Goal: Information Seeking & Learning: Learn about a topic

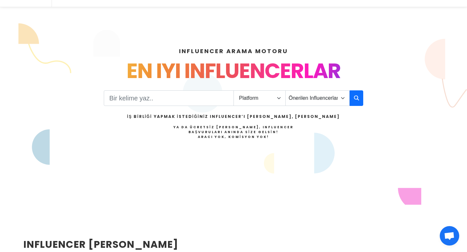
scroll to position [66, 0]
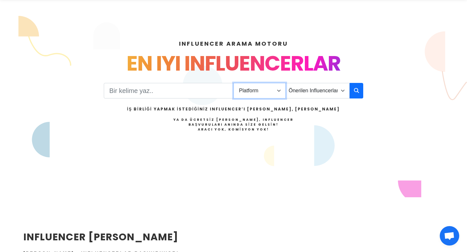
click at [248, 91] on select "Platform Instagram Facebook Youtube Tiktok Twitter Twitch" at bounding box center [260, 91] width 52 height 16
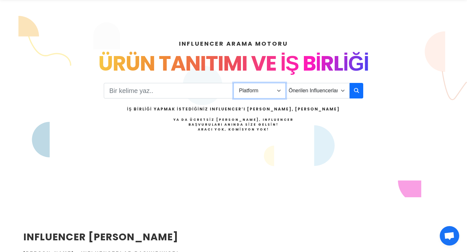
click at [234, 83] on select "Platform Instagram Facebook Youtube Tiktok Twitter Twitch" at bounding box center [260, 91] width 52 height 16
click at [271, 94] on select "Platform Instagram Facebook Youtube Tiktok Twitter Twitch" at bounding box center [260, 91] width 52 height 16
select select "1"
click at [234, 83] on select "Platform Instagram Facebook Youtube Tiktok Twitter Twitch" at bounding box center [260, 91] width 52 height 16
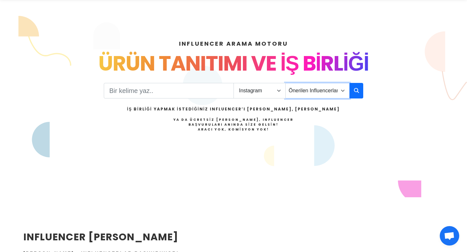
click at [309, 87] on select "Önerilen Influencerlar Aile & Çocuk & Ebeveyn Alışveriş & Giyim & Aksesuar Arab…" at bounding box center [318, 91] width 64 height 16
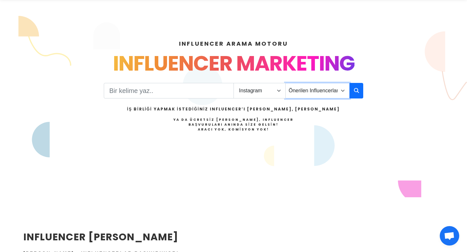
select select "2"
click at [286, 83] on select "Önerilen Influencerlar Aile & Çocuk & Ebeveyn Alışveriş & Giyim & Aksesuar Arab…" at bounding box center [318, 91] width 64 height 16
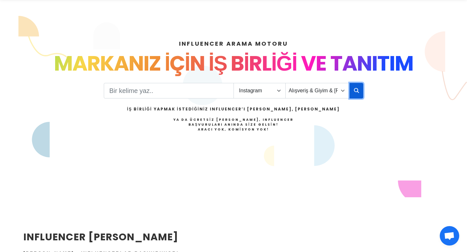
click at [355, 87] on icon "button" at bounding box center [356, 91] width 5 height 8
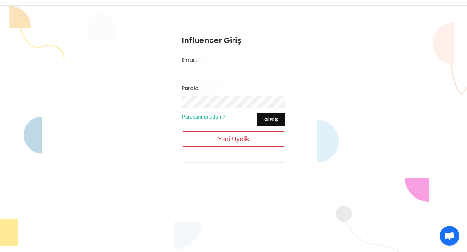
scroll to position [68, 0]
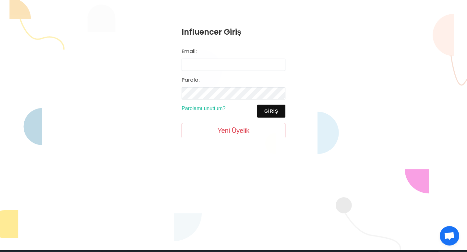
click at [151, 31] on div "Influencer Giriş Email: Parola: Giriş Parolamı unuttum? Yeni Üyelik" at bounding box center [233, 96] width 467 height 196
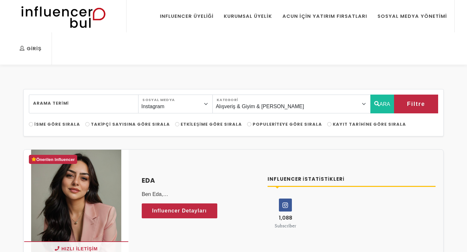
select select "2"
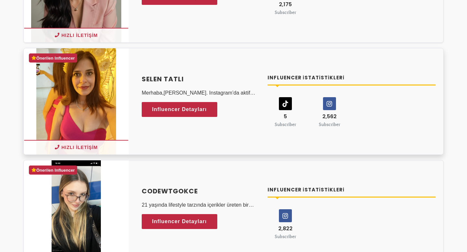
scroll to position [246, 0]
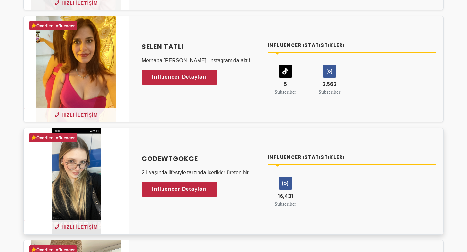
click at [286, 182] on icon at bounding box center [285, 184] width 12 height 12
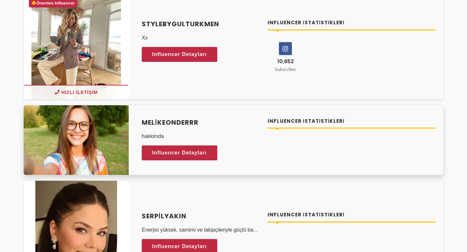
scroll to position [468, 0]
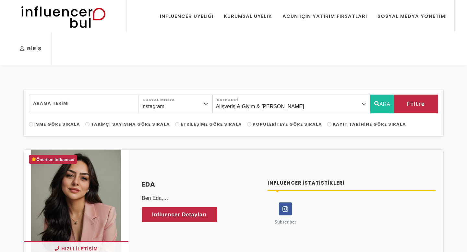
select select "2"
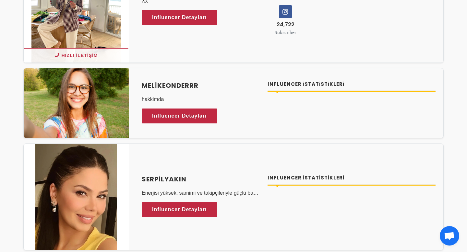
scroll to position [531, 0]
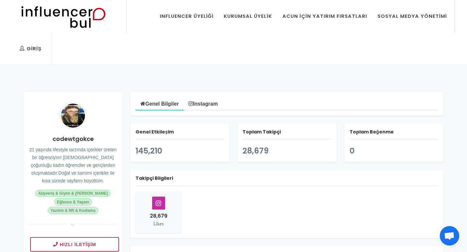
click at [0, 0] on img at bounding box center [0, 0] width 0 height 0
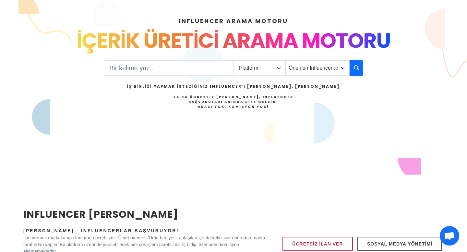
scroll to position [90, 0]
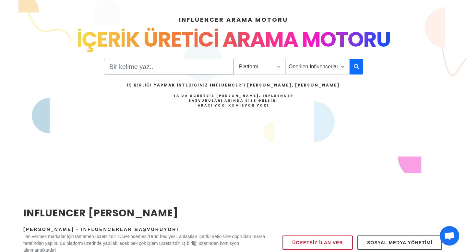
click at [187, 68] on input "Search" at bounding box center [169, 67] width 130 height 16
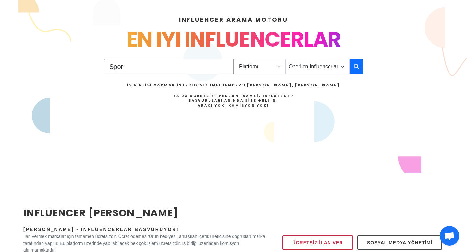
type input "Spor"
click at [260, 69] on select "Platform Instagram Facebook Youtube Tiktok Twitter Twitch" at bounding box center [260, 67] width 52 height 16
select select "1"
click at [234, 59] on select "Platform Instagram Facebook Youtube Tiktok Twitter Twitch" at bounding box center [260, 67] width 52 height 16
click at [355, 65] on icon "button" at bounding box center [356, 67] width 5 height 8
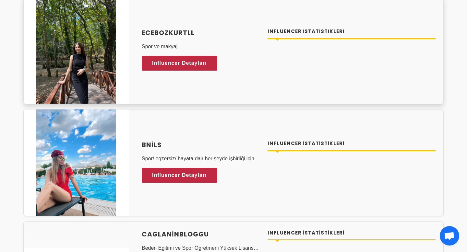
scroll to position [574, 0]
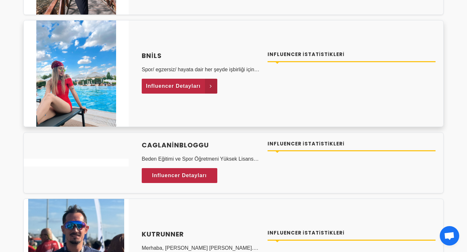
click at [162, 87] on span "Influencer Detayları" at bounding box center [173, 86] width 55 height 10
click at [150, 55] on h4 "BNils" at bounding box center [201, 56] width 118 height 10
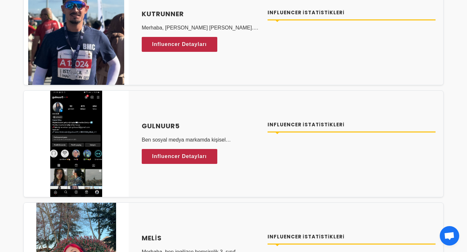
scroll to position [799, 0]
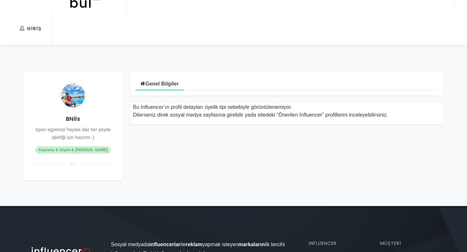
click at [267, 144] on div "Genel Bilgiler Bu Influencer’ın profil detayları üyelik tipi sebebiyle görüntül…" at bounding box center [287, 126] width 321 height 109
click at [77, 166] on div at bounding box center [73, 165] width 89 height 6
click at [75, 118] on h4 "BNils" at bounding box center [73, 119] width 89 height 9
copy h4 "BNils"
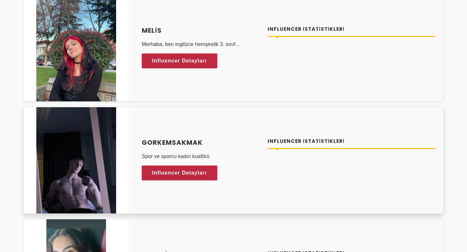
scroll to position [1001, 0]
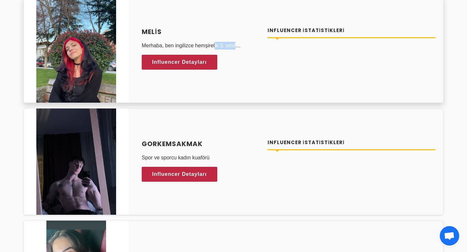
drag, startPoint x: 196, startPoint y: 43, endPoint x: 243, endPoint y: 43, distance: 46.7
click at [243, 43] on p "Merhaba, ben ingilizce hemşirelik 3. sınıf öğrencisiyim. Moda, makyaj, spor, ha…" at bounding box center [201, 46] width 118 height 8
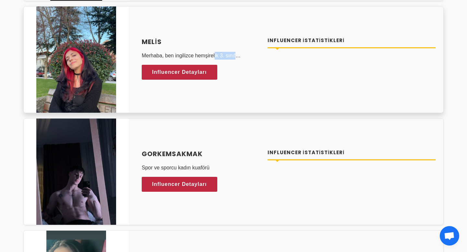
scroll to position [981, 0]
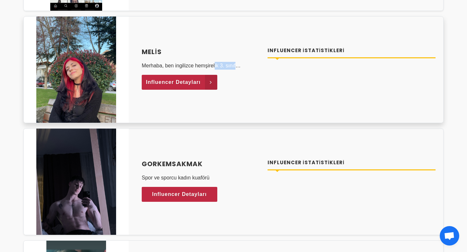
click at [200, 82] on span "Influencer Detayları" at bounding box center [173, 83] width 55 height 10
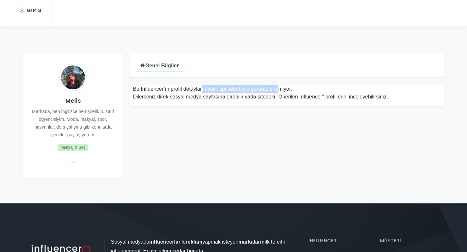
drag, startPoint x: 169, startPoint y: 90, endPoint x: 257, endPoint y: 90, distance: 87.9
click at [257, 90] on div "Bu Influencer’ın profil detayları üyelik tipi sebebiyle görüntülenemiyor. Diler…" at bounding box center [287, 93] width 308 height 16
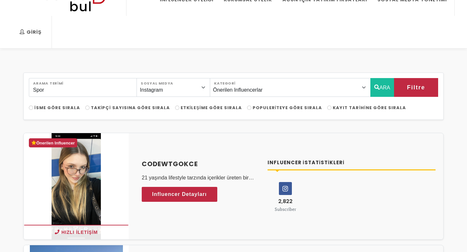
scroll to position [8, 0]
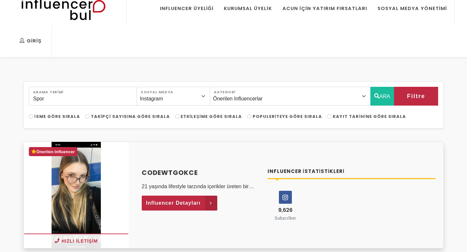
click at [180, 201] on span "Influencer Detayları" at bounding box center [173, 204] width 55 height 10
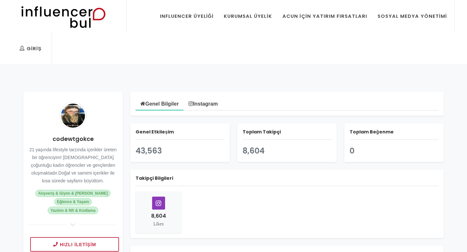
click at [159, 206] on icon at bounding box center [159, 203] width 12 height 12
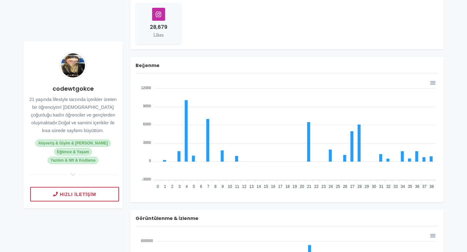
scroll to position [190, 0]
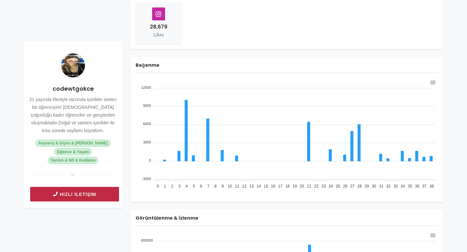
click at [75, 200] on button "Hızlı İletişim" at bounding box center [74, 194] width 89 height 15
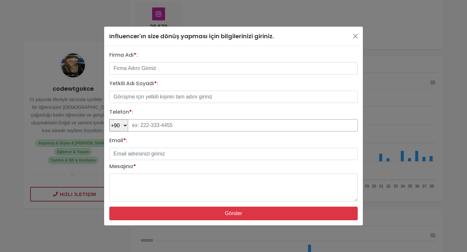
click at [151, 121] on input "tel" at bounding box center [243, 125] width 230 height 12
click at [353, 36] on button "button" at bounding box center [356, 36] width 10 height 10
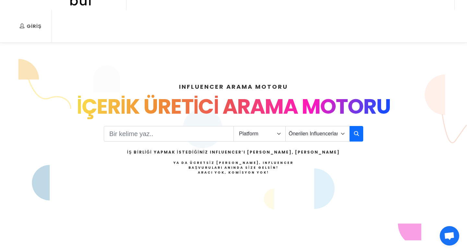
scroll to position [37, 0]
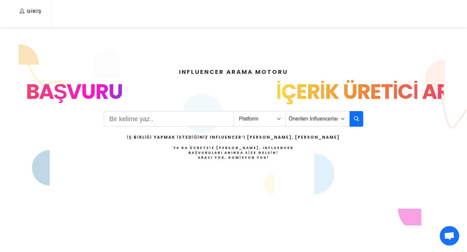
drag, startPoint x: 121, startPoint y: 91, endPoint x: 345, endPoint y: 97, distance: 224.7
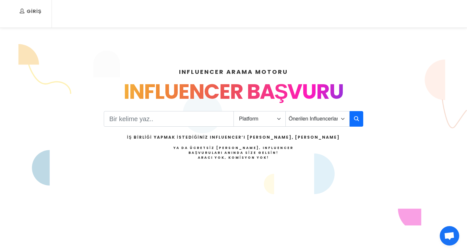
drag, startPoint x: 182, startPoint y: 93, endPoint x: 428, endPoint y: 95, distance: 245.3
click at [424, 94] on div "Influencer Başvuru" at bounding box center [233, 91] width 421 height 31
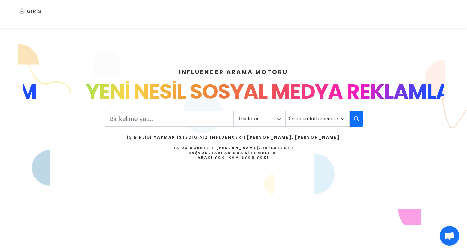
drag, startPoint x: 305, startPoint y: 95, endPoint x: 451, endPoint y: 95, distance: 146.7
click at [448, 95] on div "INFLUENCER ARAMA MOTORU INSTAGRAM VE TIKTOK INFLUENCERLARI SOSYAL MEDYA FENOMEN…" at bounding box center [233, 135] width 428 height 166
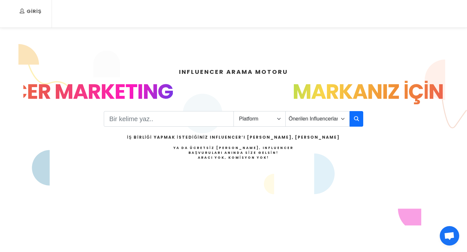
drag, startPoint x: 212, startPoint y: 92, endPoint x: 467, endPoint y: 98, distance: 255.1
click at [467, 98] on div "INFLUENCER ARAMA MOTORU INSTAGRAM VE TIKTOK INFLUENCERLARI SOSYAL MEDYA FENOMEN…" at bounding box center [233, 135] width 467 height 166
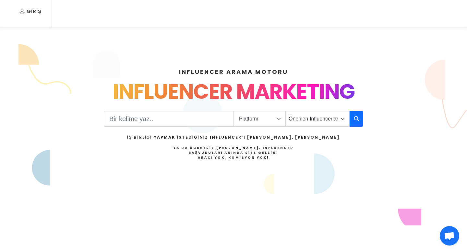
drag, startPoint x: 268, startPoint y: 85, endPoint x: 467, endPoint y: 90, distance: 199.0
click at [467, 88] on div "INFLUENCER ARAMA MOTORU INSTAGRAM VE TIKTOK INFLUENCERLARI SOSYAL MEDYA FENOMEN…" at bounding box center [233, 135] width 467 height 166
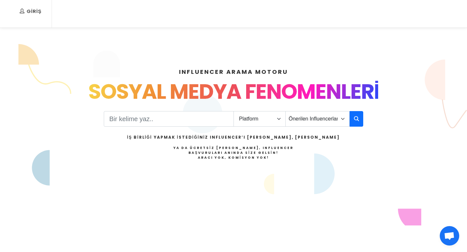
drag, startPoint x: 229, startPoint y: 88, endPoint x: 352, endPoint y: 88, distance: 123.3
click at [352, 88] on div "SOSYAL MEDYA FENOMENLERİ" at bounding box center [233, 91] width 421 height 31
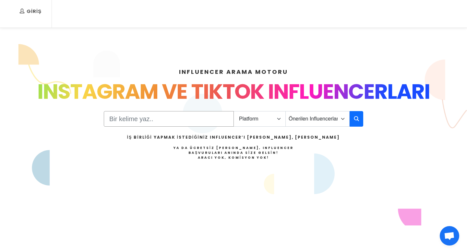
click at [158, 117] on input "Search" at bounding box center [169, 119] width 130 height 16
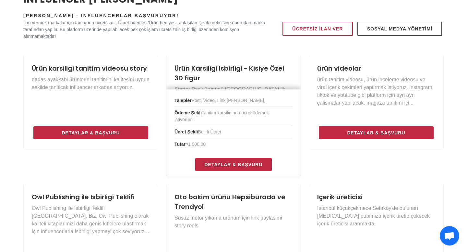
scroll to position [306, 0]
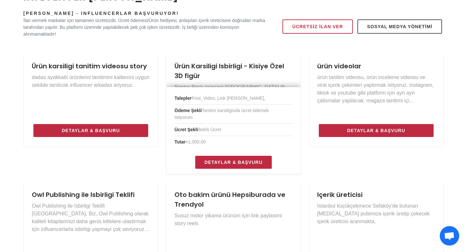
drag, startPoint x: 200, startPoint y: 129, endPoint x: 231, endPoint y: 129, distance: 31.5
click at [231, 129] on li "Ücret Şekli Belirli Ücret" at bounding box center [234, 130] width 118 height 12
drag, startPoint x: 187, startPoint y: 141, endPoint x: 241, endPoint y: 141, distance: 54.2
click at [241, 141] on li "Tutar ¤1,000.00" at bounding box center [234, 142] width 118 height 12
drag, startPoint x: 211, startPoint y: 102, endPoint x: 276, endPoint y: 102, distance: 64.6
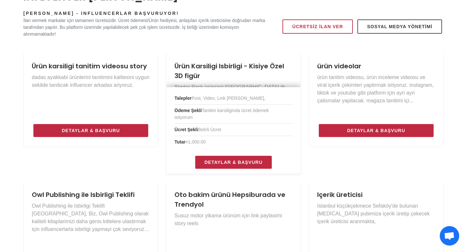
click at [254, 102] on li "Talepler Post, Video, Link Paylasimi," at bounding box center [234, 98] width 118 height 12
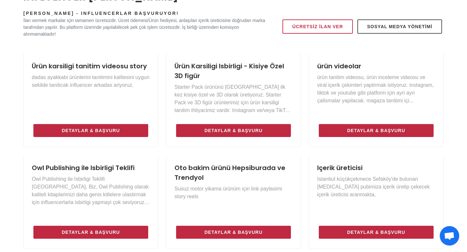
click at [234, 47] on div "INFLUENCER İLAN PANOSU Markalar İlan Veriyor - Influencerlar Başvuruyor! İlan v…" at bounding box center [233, 183] width 428 height 387
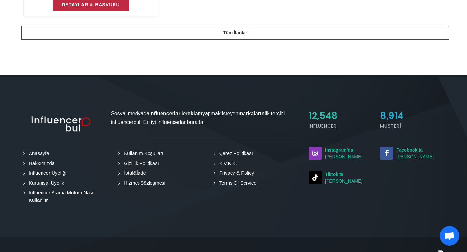
scroll to position [666, 0]
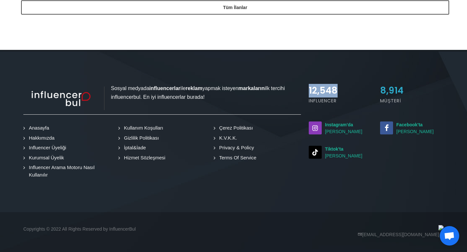
drag, startPoint x: 310, startPoint y: 92, endPoint x: 361, endPoint y: 92, distance: 51.3
click at [356, 92] on div "12,548" at bounding box center [341, 91] width 64 height 14
click at [371, 92] on div "12,548" at bounding box center [341, 91] width 64 height 14
drag, startPoint x: 384, startPoint y: 91, endPoint x: 409, endPoint y: 91, distance: 25.3
click at [409, 91] on div "8,914" at bounding box center [412, 91] width 64 height 14
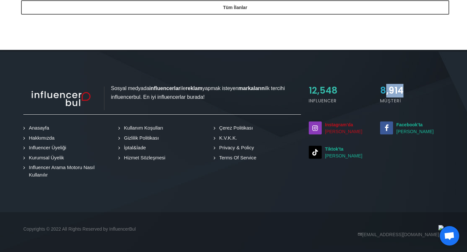
click at [339, 129] on small "Instagram'da Takip Edin" at bounding box center [341, 129] width 64 height 14
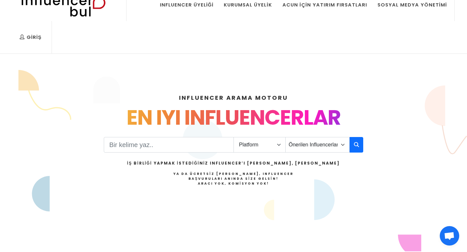
scroll to position [0, 0]
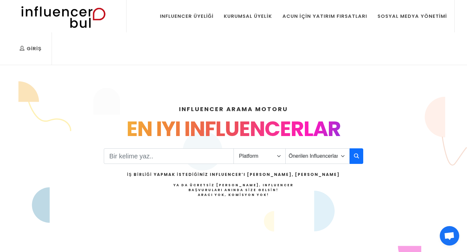
click at [0, 0] on img at bounding box center [0, 0] width 0 height 0
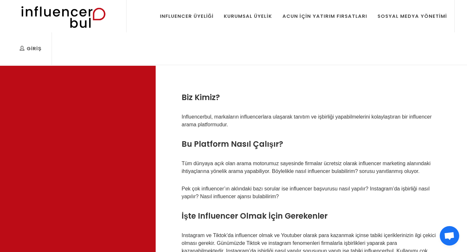
click at [0, 0] on img at bounding box center [0, 0] width 0 height 0
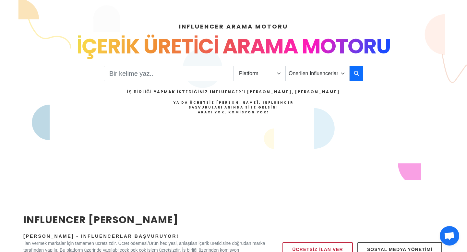
scroll to position [91, 0]
